Goal: Check status: Check status

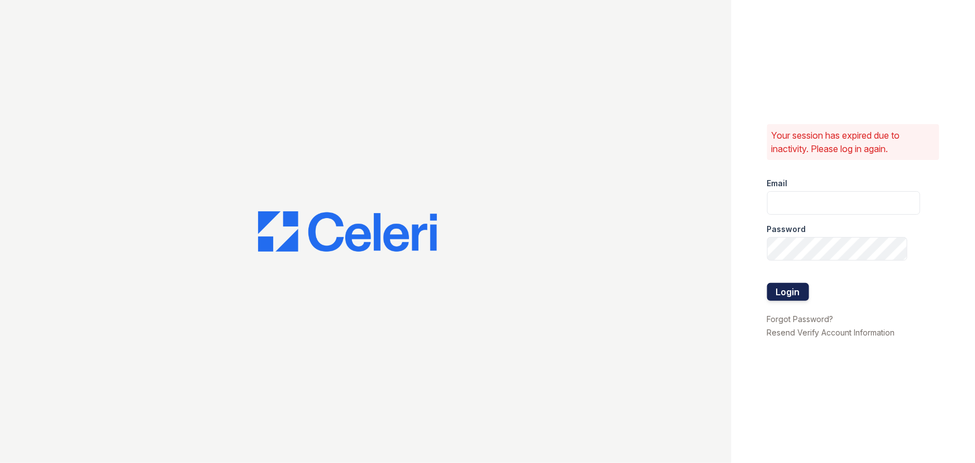
type input "[EMAIL_ADDRESS][DOMAIN_NAME]"
click at [770, 285] on button "Login" at bounding box center [788, 292] width 42 height 18
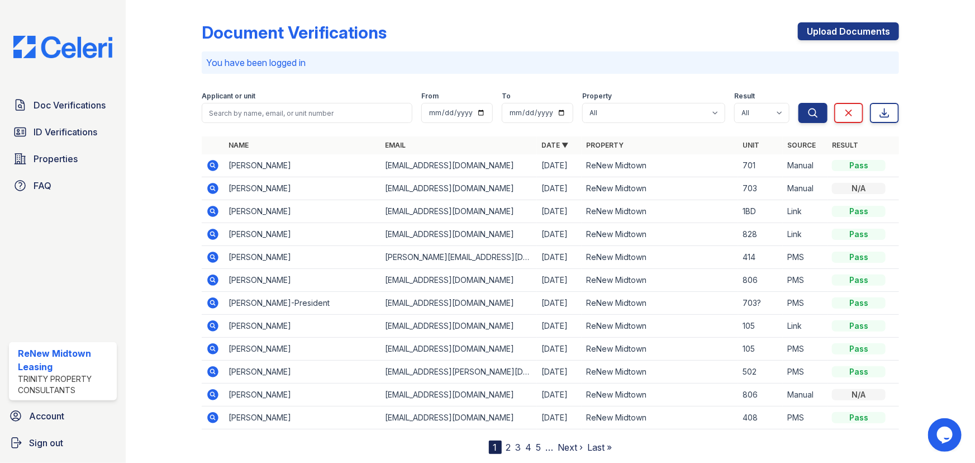
click at [506, 444] on link "2" at bounding box center [508, 446] width 5 height 11
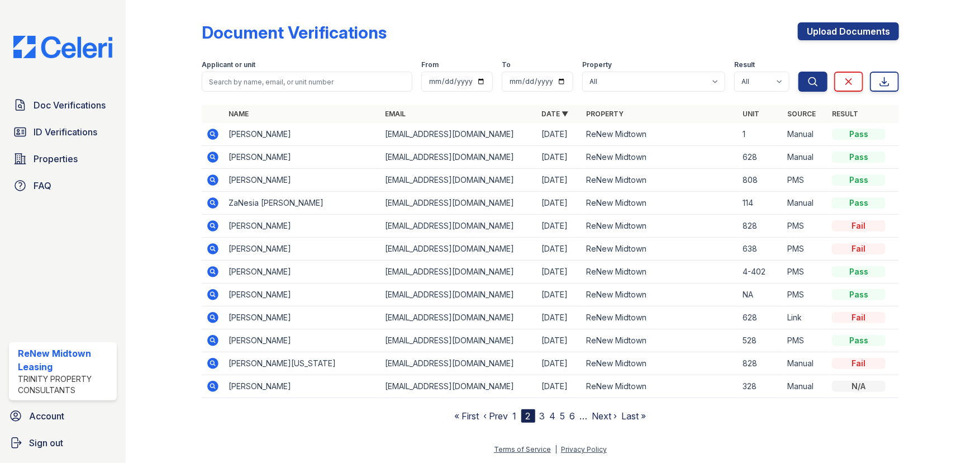
click at [212, 179] on icon at bounding box center [212, 179] width 3 height 3
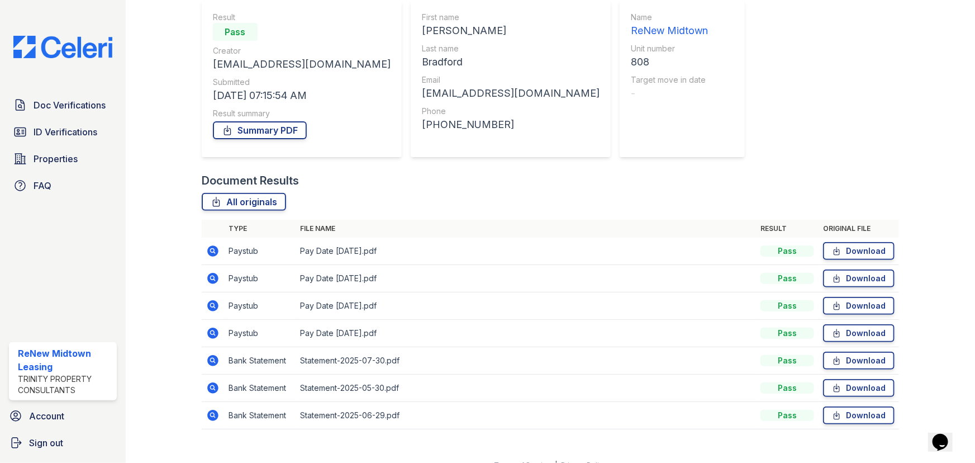
scroll to position [117, 0]
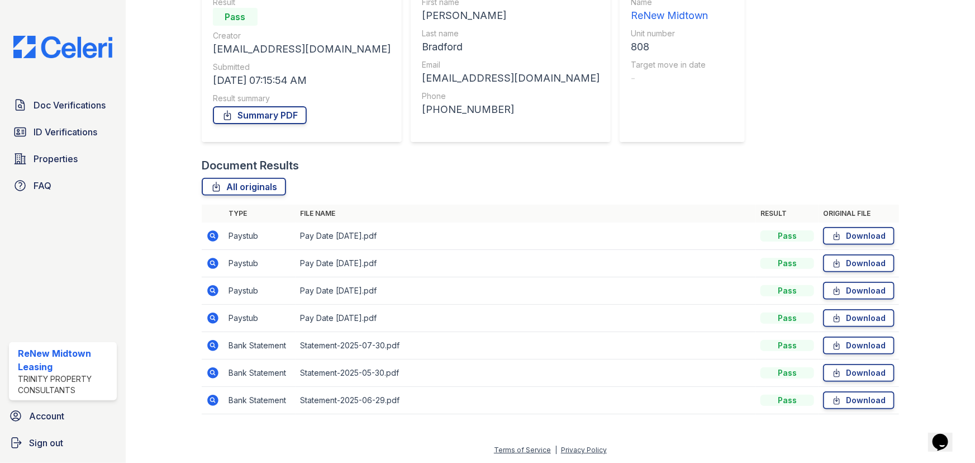
click at [212, 236] on icon at bounding box center [212, 235] width 3 height 3
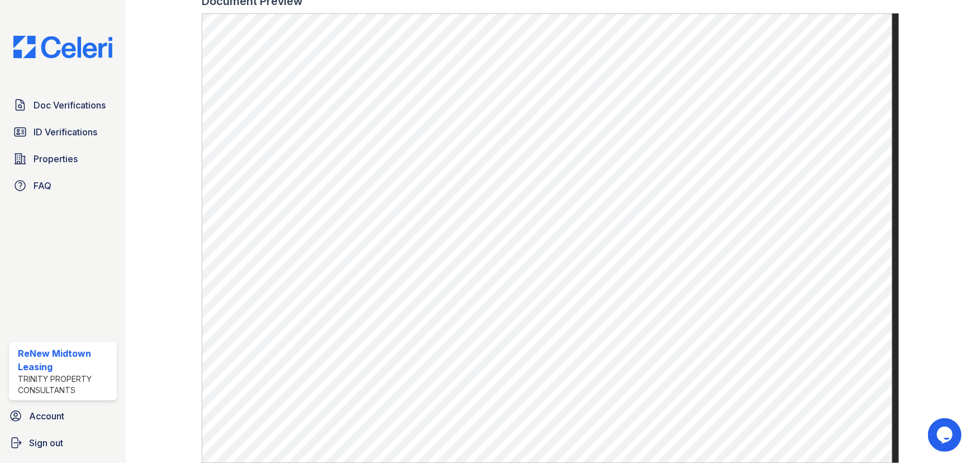
scroll to position [28, 0]
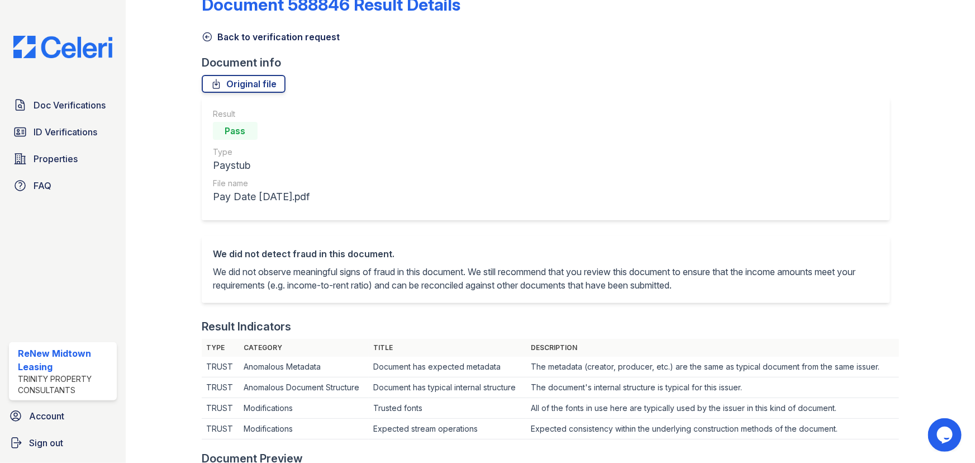
click at [206, 35] on icon at bounding box center [207, 37] width 8 height 8
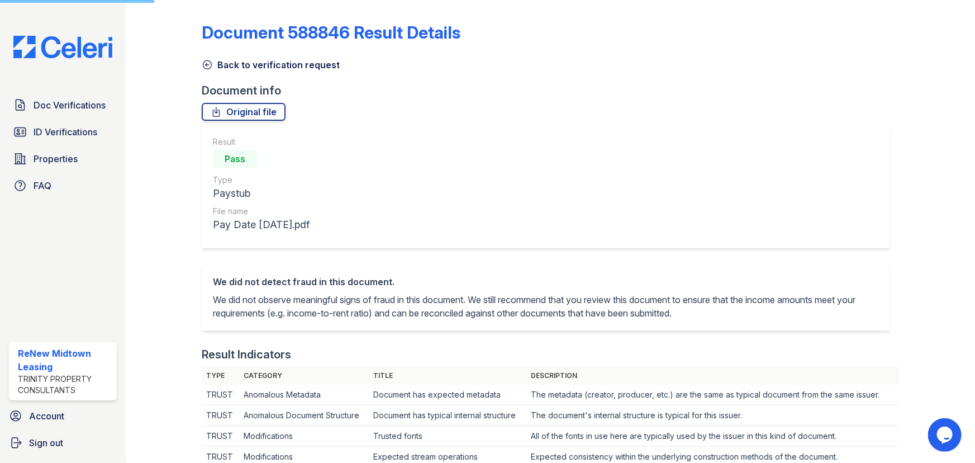
click at [207, 64] on icon at bounding box center [207, 64] width 11 height 11
click at [207, 67] on icon at bounding box center [207, 64] width 11 height 11
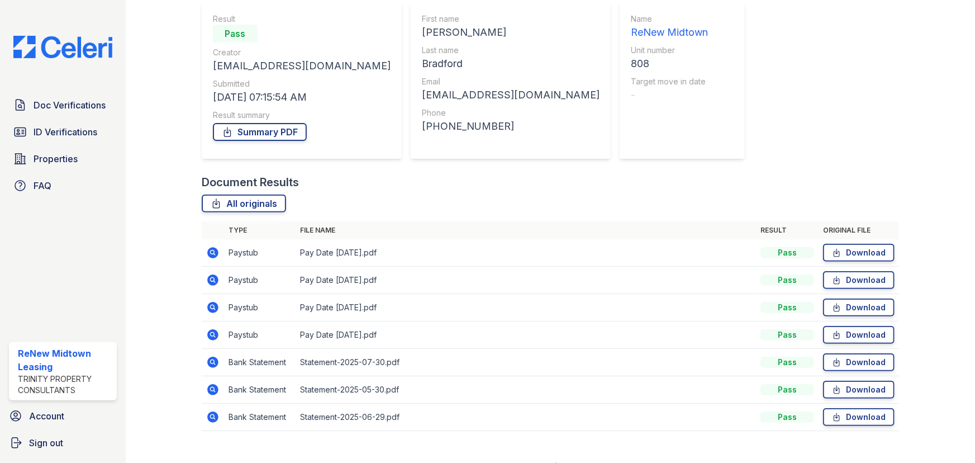
scroll to position [101, 0]
click at [210, 278] on icon at bounding box center [212, 279] width 13 height 13
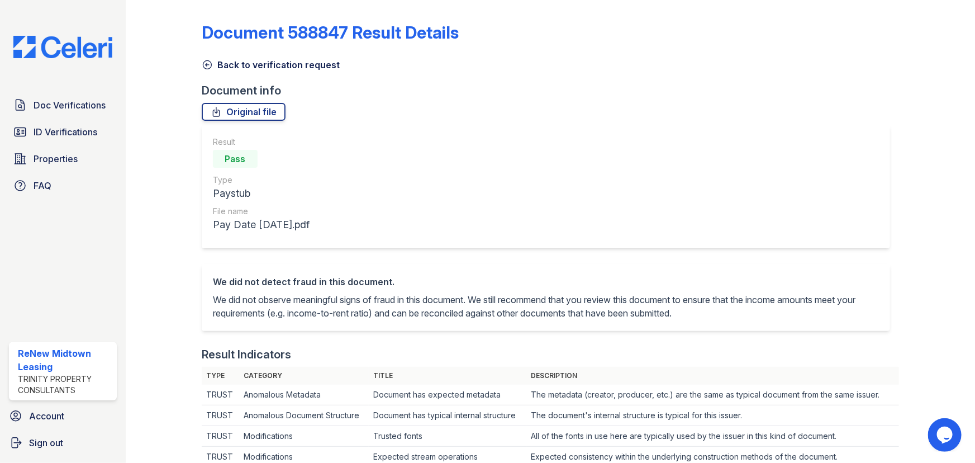
click at [207, 63] on icon at bounding box center [207, 64] width 11 height 11
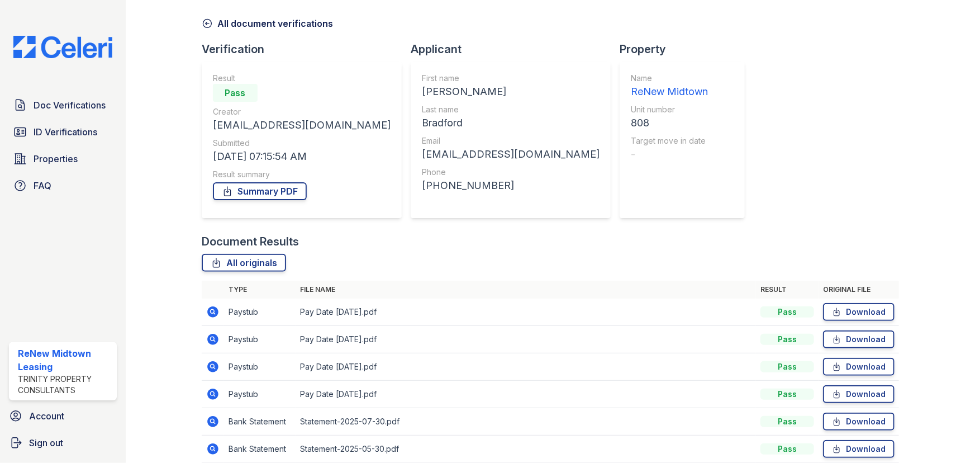
scroll to position [101, 0]
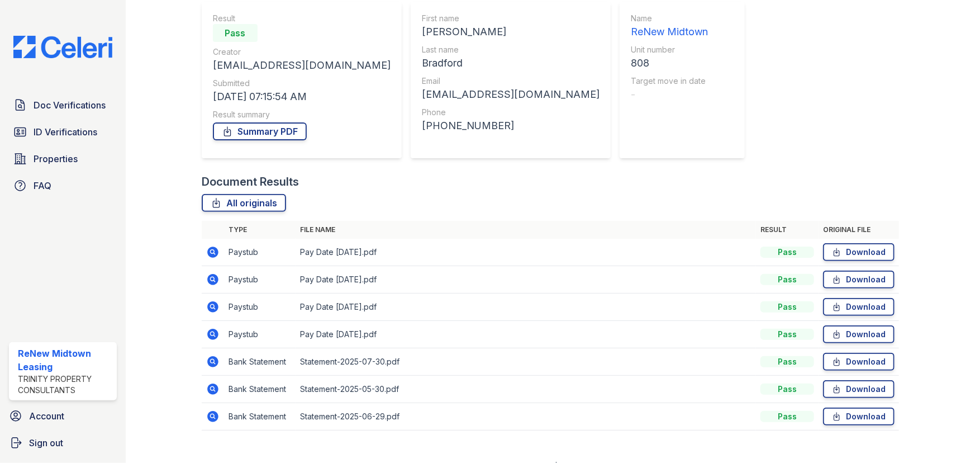
click at [211, 307] on icon at bounding box center [212, 306] width 13 height 13
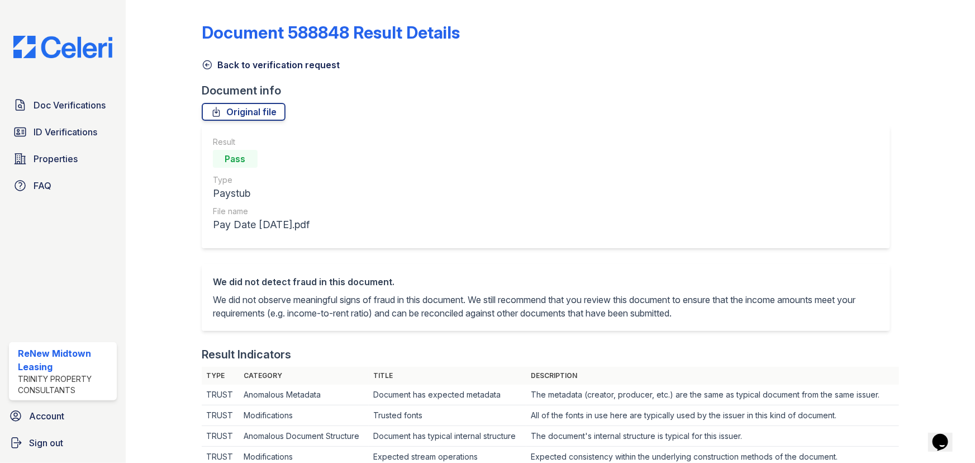
click at [206, 63] on icon at bounding box center [207, 65] width 8 height 8
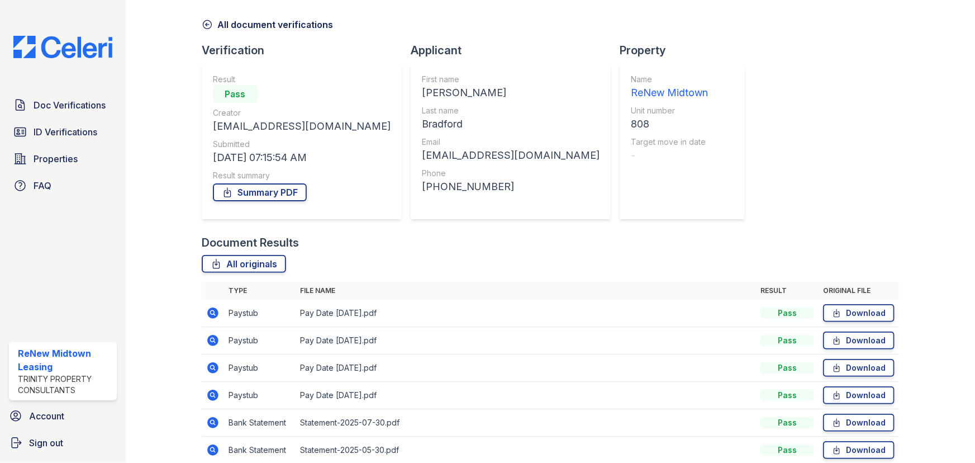
scroll to position [101, 0]
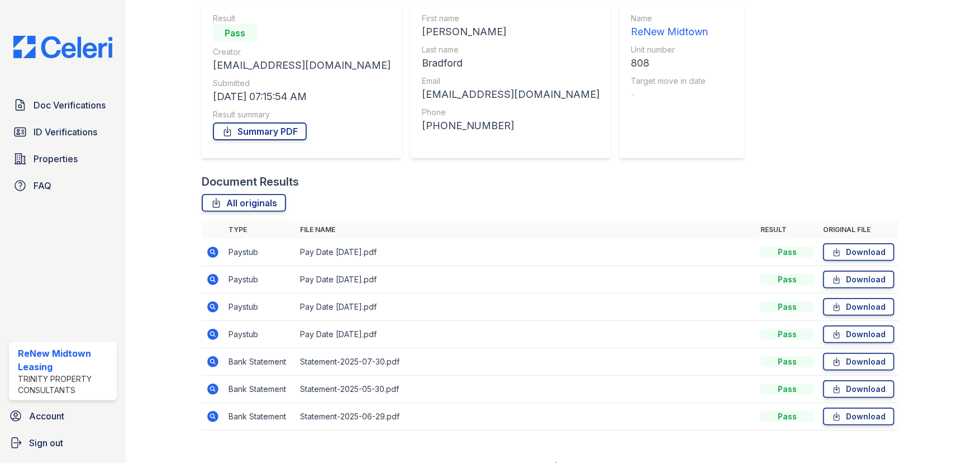
click at [217, 336] on icon at bounding box center [212, 333] width 13 height 13
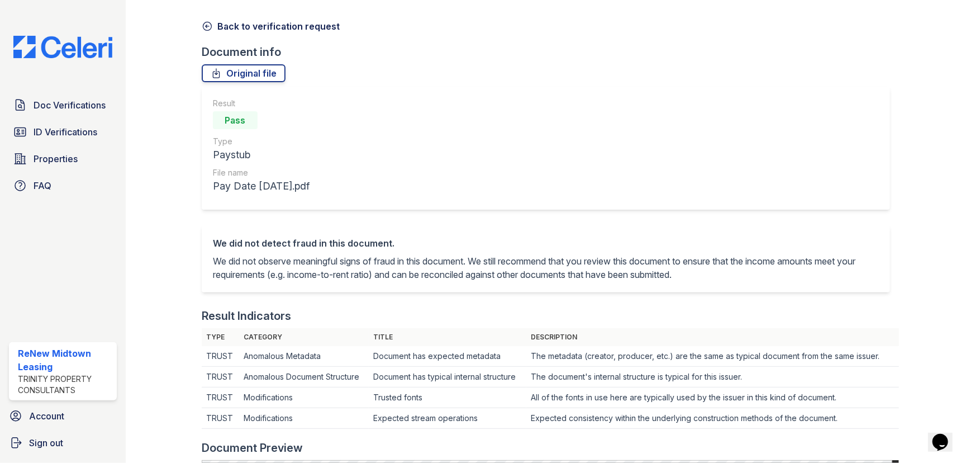
scroll to position [304, 0]
